Goal: Transaction & Acquisition: Purchase product/service

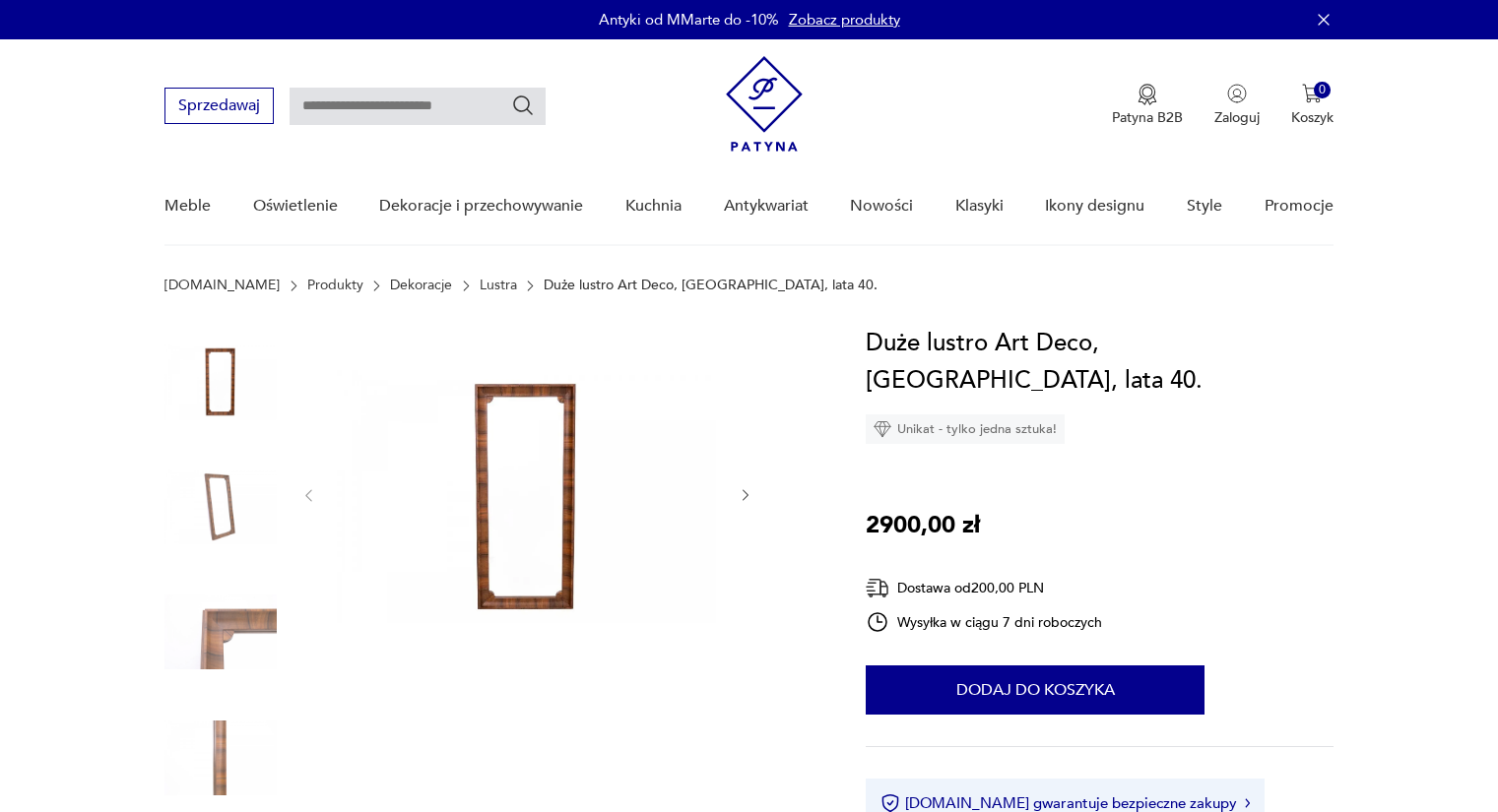
click at [522, 580] on img at bounding box center [526, 493] width 380 height 337
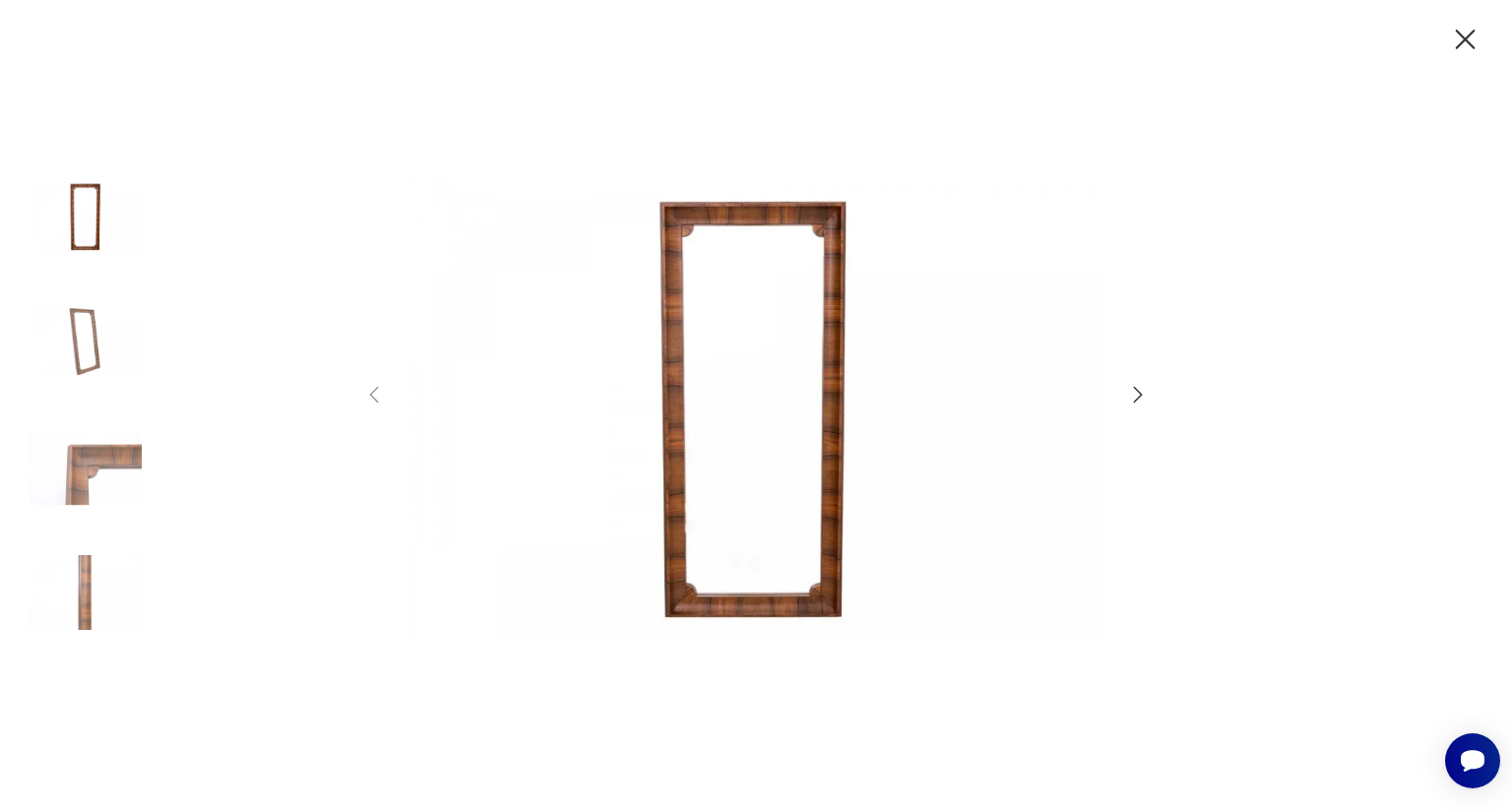
click at [1137, 393] on icon "button" at bounding box center [1138, 395] width 24 height 24
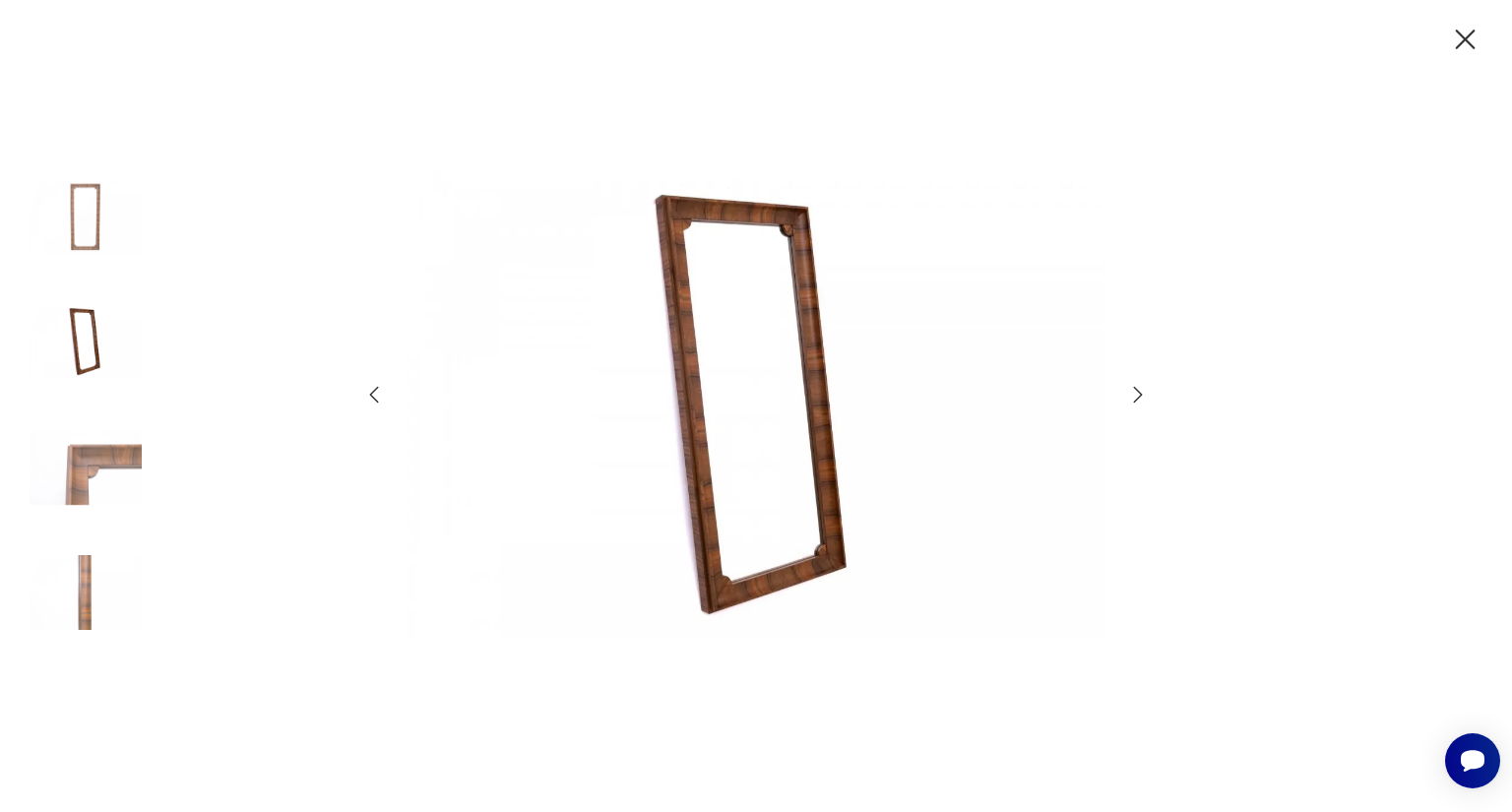
click at [1137, 393] on icon "button" at bounding box center [1138, 395] width 24 height 24
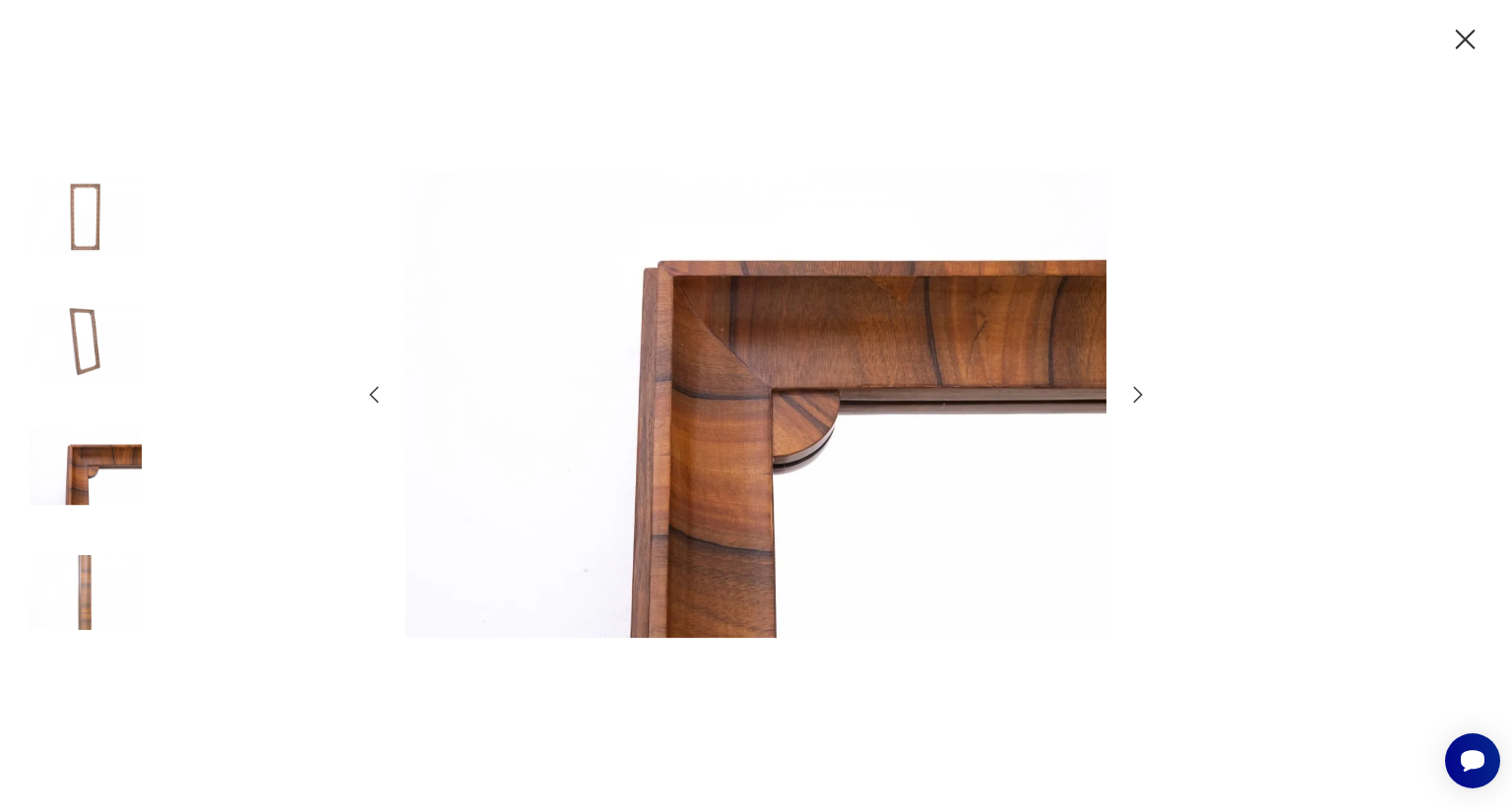
click at [1137, 393] on icon "button" at bounding box center [1138, 395] width 24 height 24
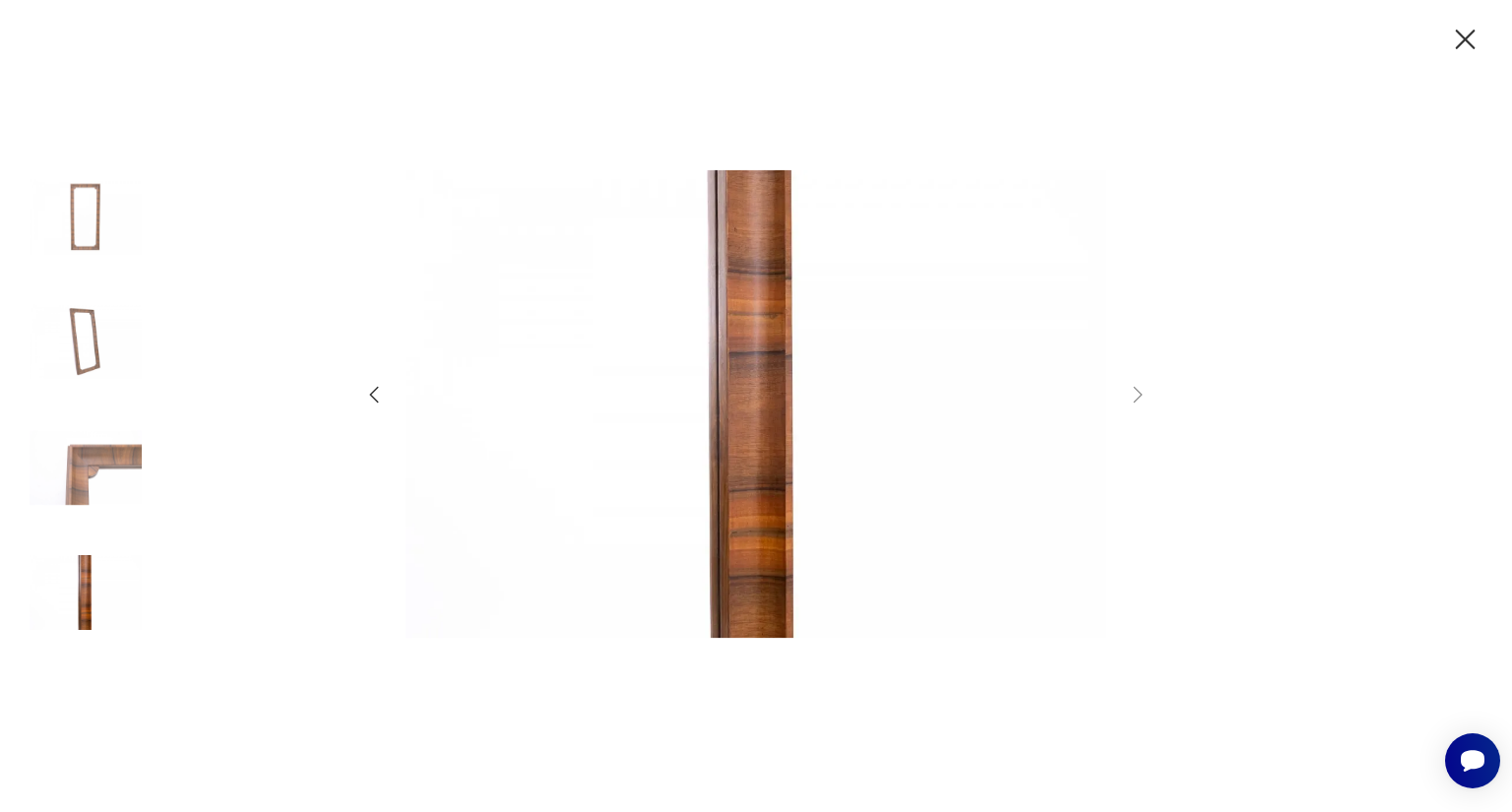
click at [1456, 49] on icon "button" at bounding box center [1465, 40] width 35 height 35
